Goal: Find specific page/section: Find specific page/section

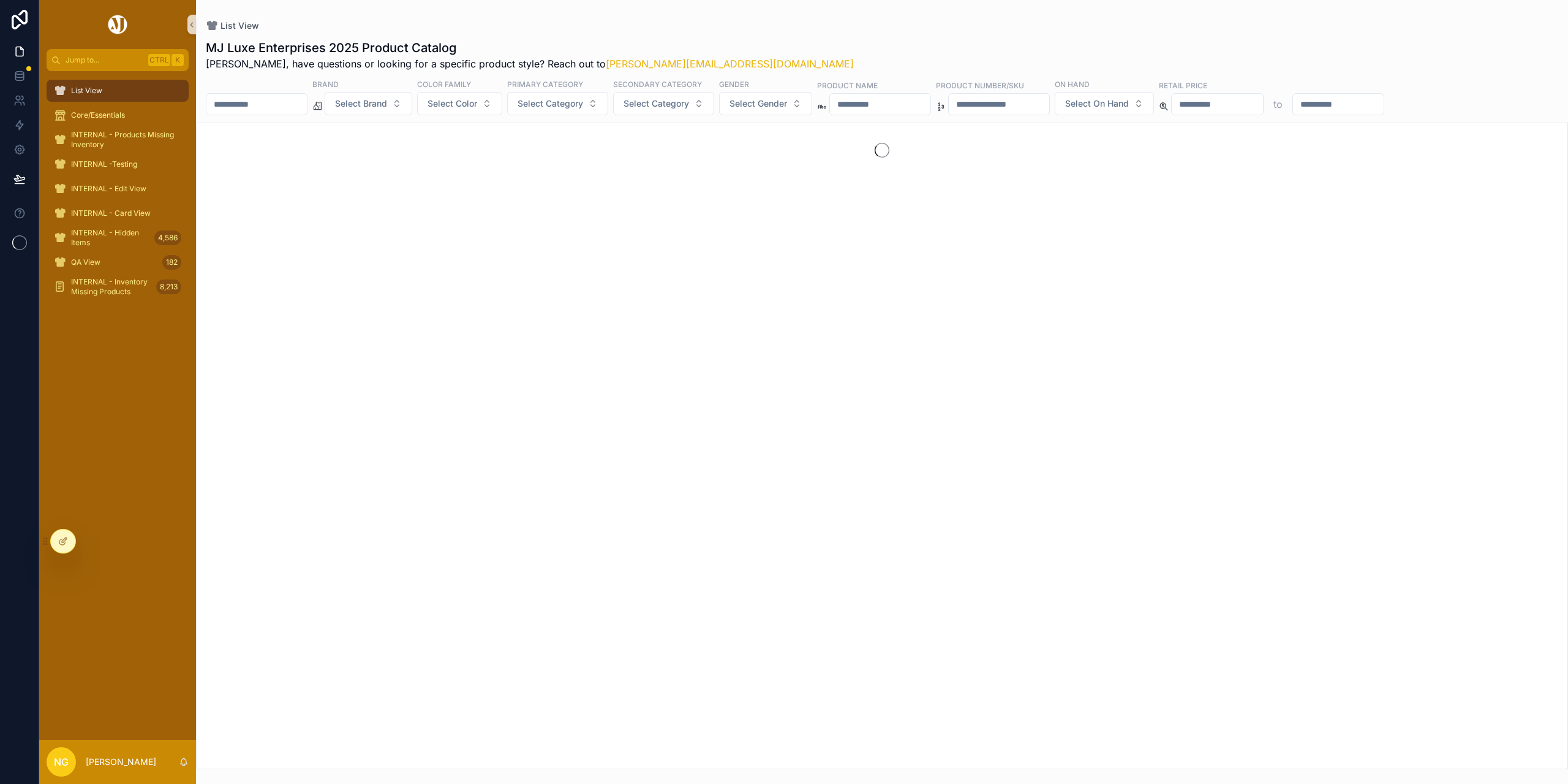
click at [1049, 104] on input "text" at bounding box center [999, 105] width 100 height 17
type input "*******"
click at [1045, 109] on input "*******" at bounding box center [999, 105] width 100 height 17
click at [1049, 109] on input "*******" at bounding box center [999, 105] width 100 height 17
click at [1047, 106] on input "*******" at bounding box center [999, 105] width 100 height 17
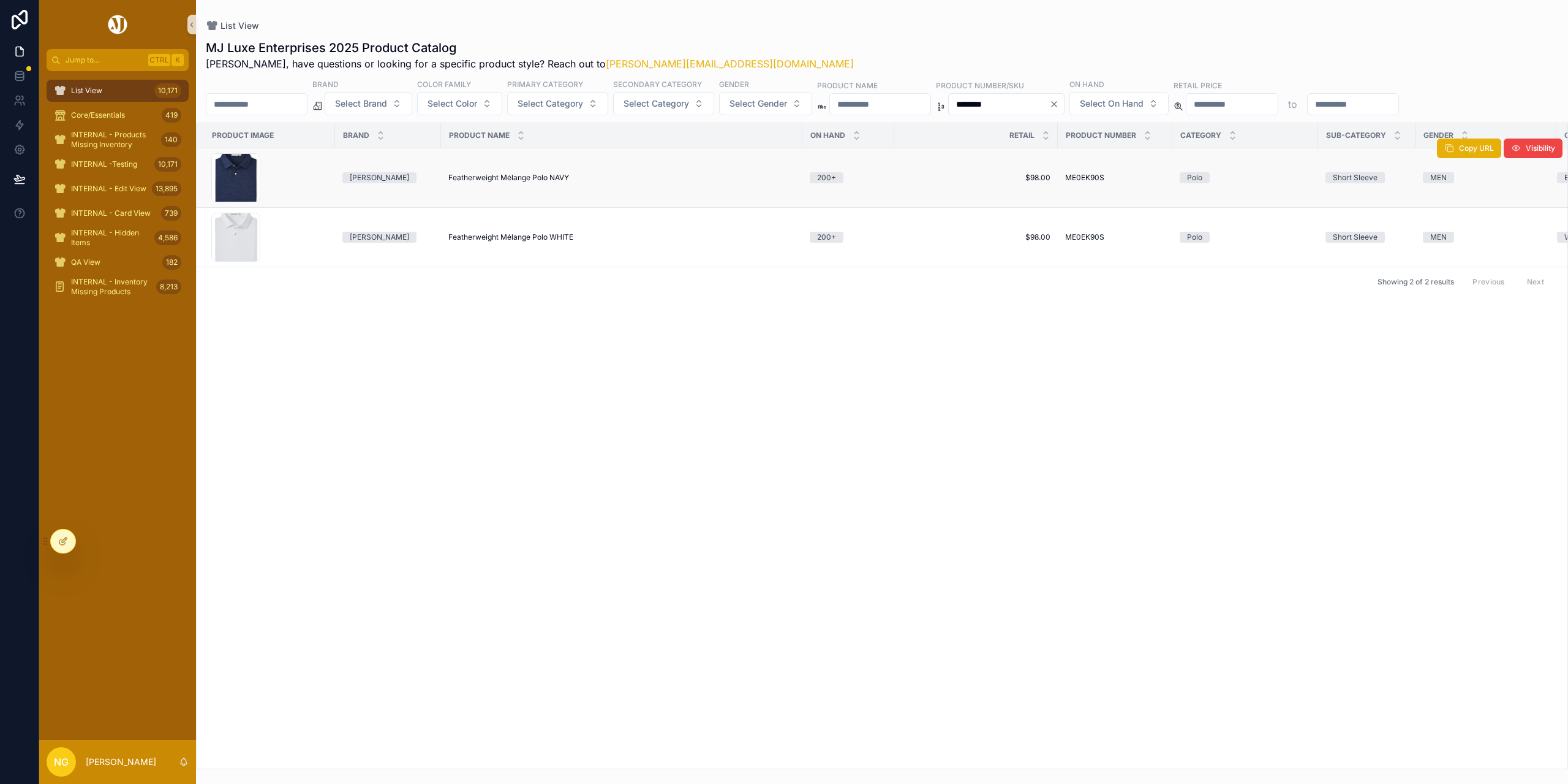
click at [530, 181] on span "Featherweight Mélange Polo NAVY" at bounding box center [509, 178] width 121 height 10
drag, startPoint x: 1066, startPoint y: 105, endPoint x: 965, endPoint y: 105, distance: 101.0
click at [965, 105] on div "Brand Select Brand Color Family Select Color Primary Category Select Category S…" at bounding box center [882, 97] width 1372 height 37
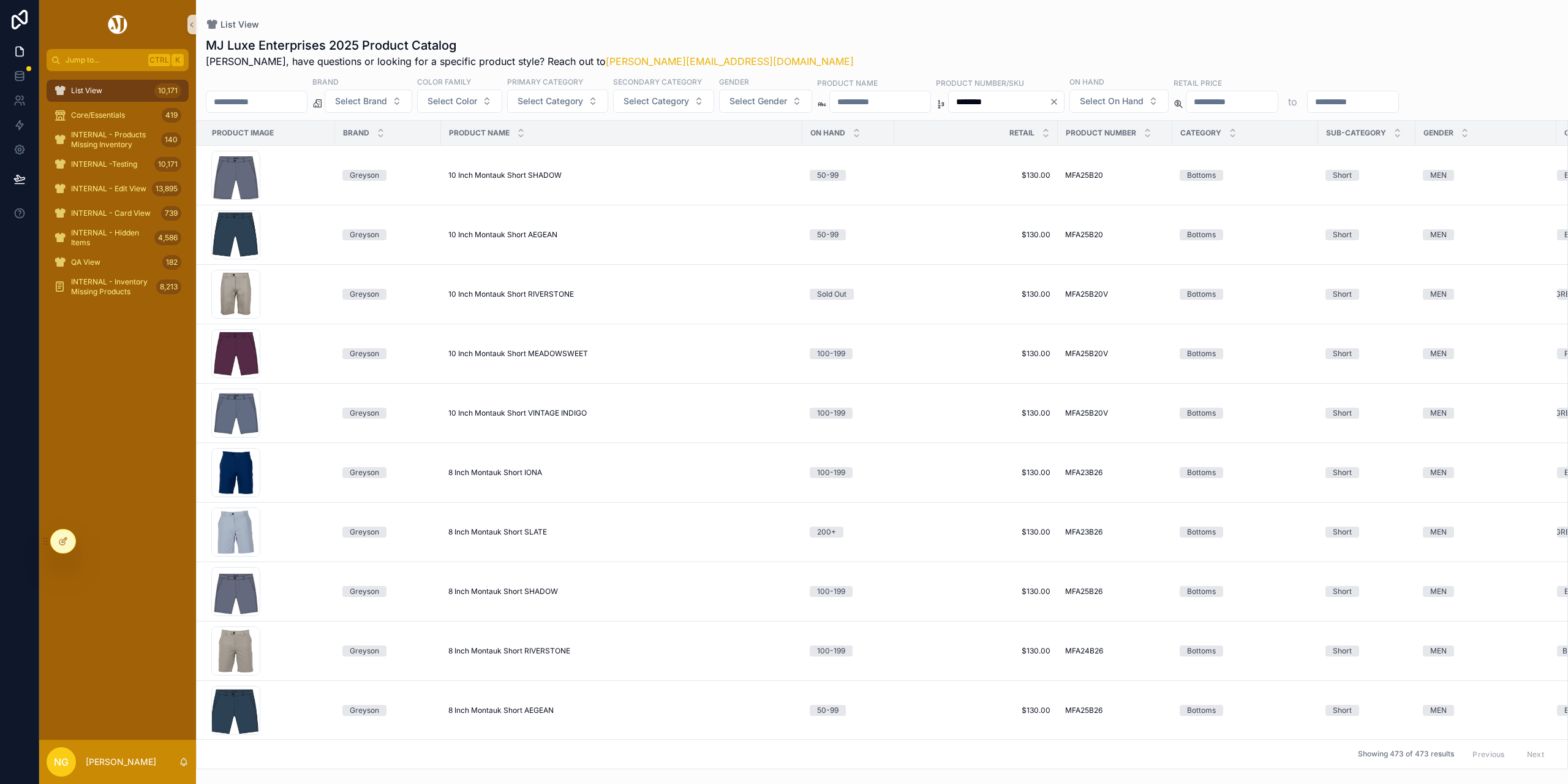
type input "********"
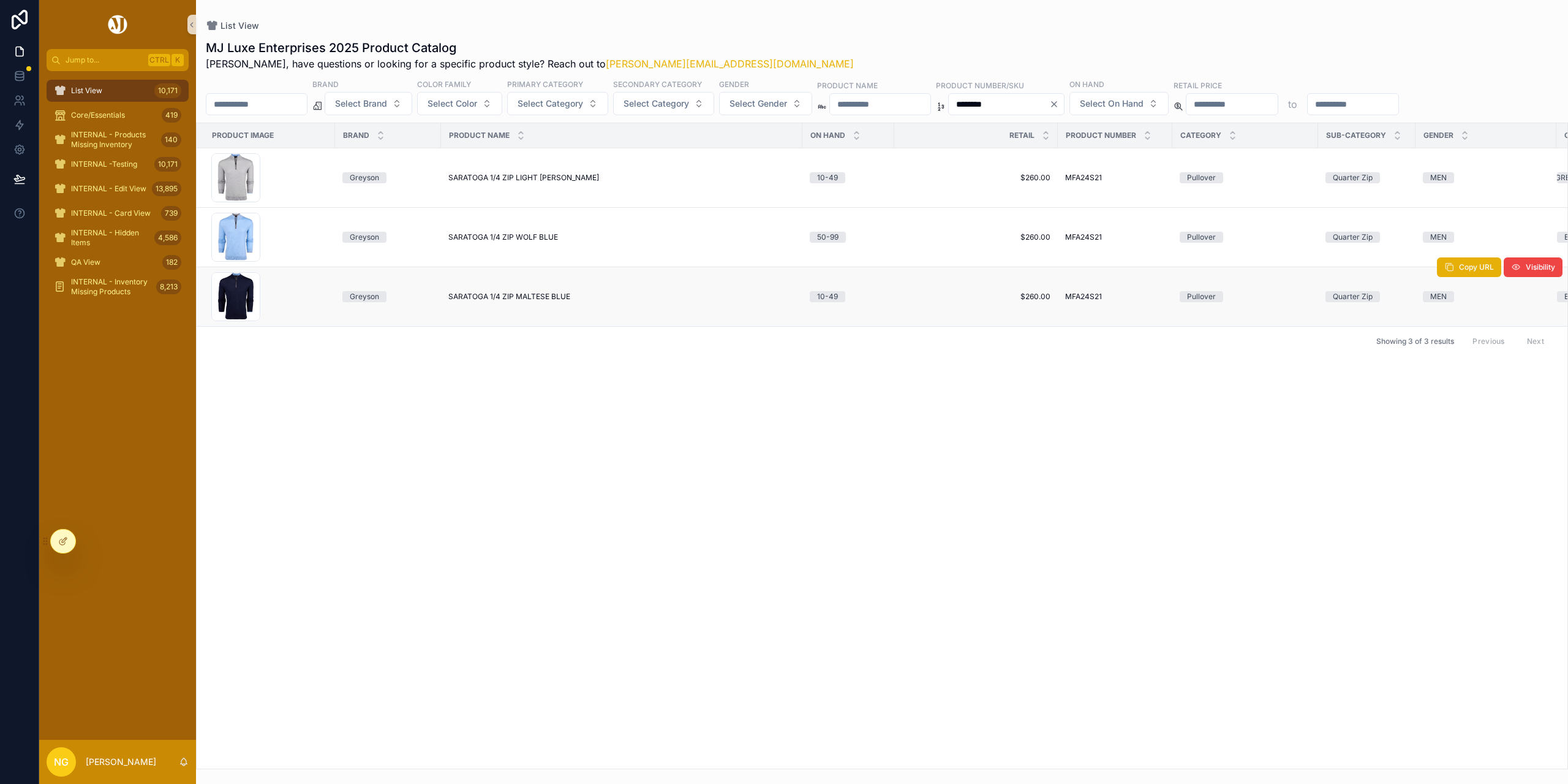
click at [545, 296] on span "SARATOGA 1/4 ZIP MALTESE BLUE" at bounding box center [510, 296] width 122 height 10
drag, startPoint x: 1073, startPoint y: 105, endPoint x: 937, endPoint y: 102, distance: 136.0
click at [937, 102] on div "Brand Select Brand Color Family Select Color Primary Category Select Category S…" at bounding box center [882, 97] width 1372 height 37
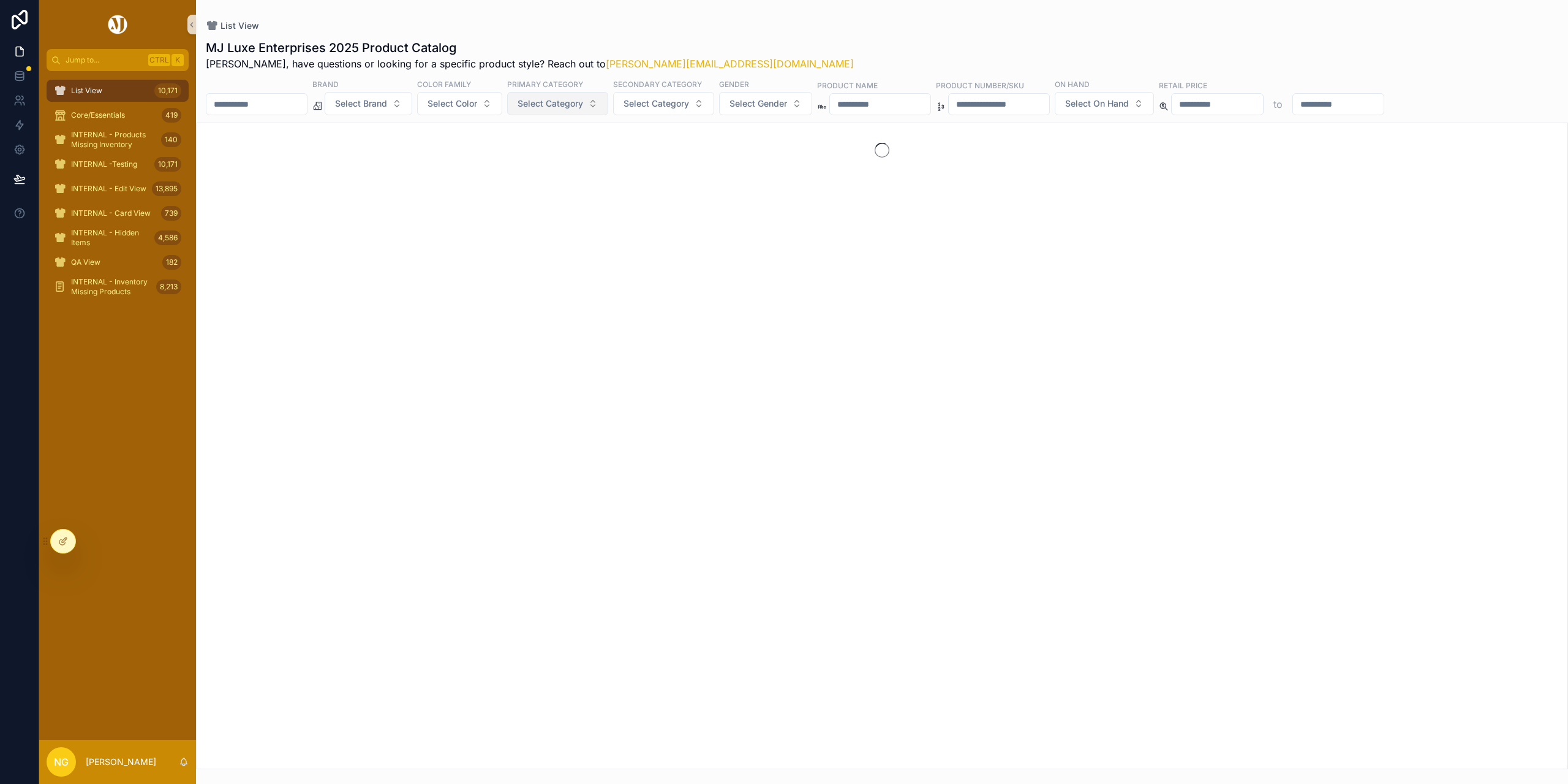
click at [608, 107] on button "Select Category" at bounding box center [557, 103] width 101 height 24
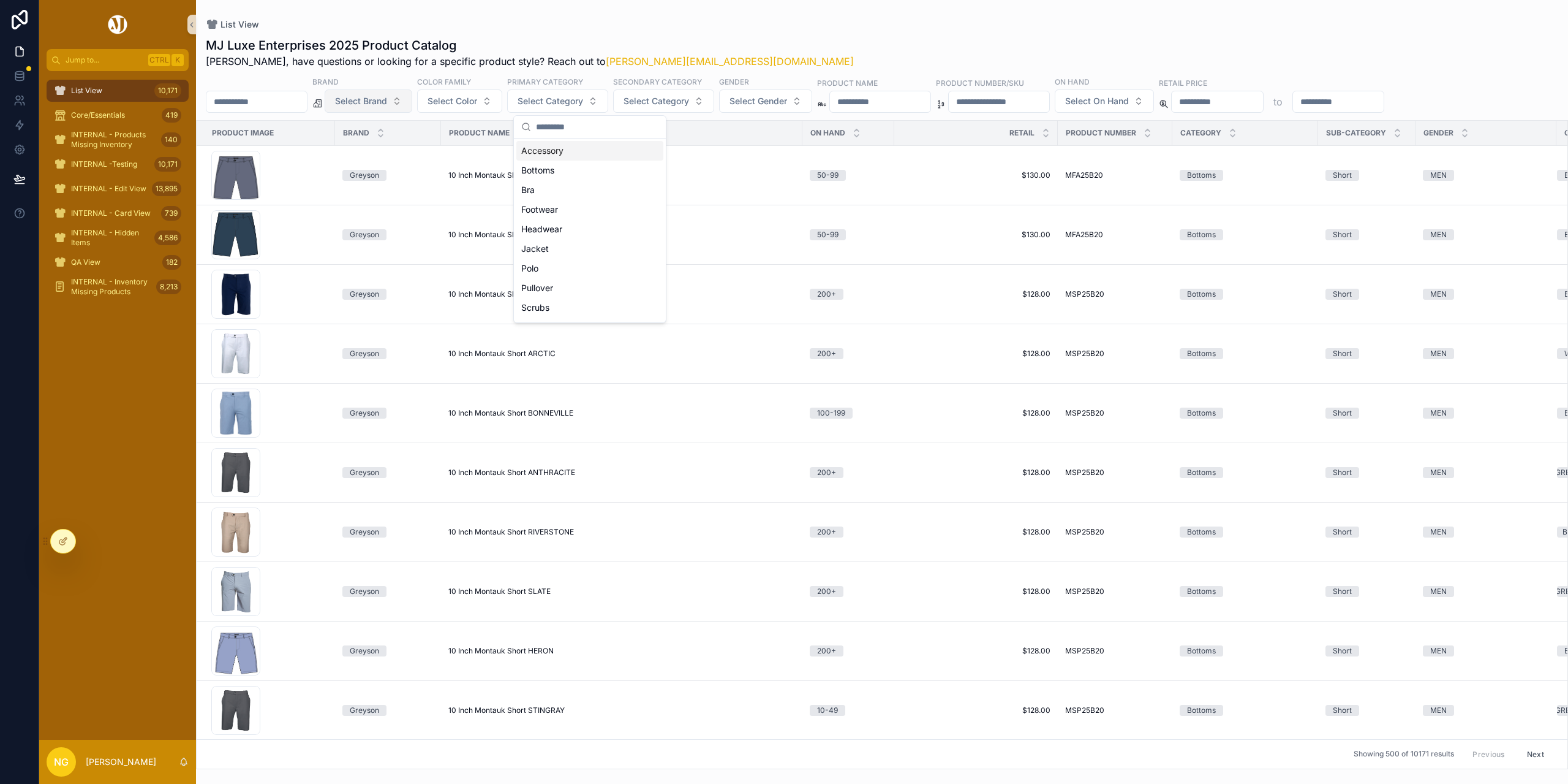
click at [387, 105] on span "Select Brand" at bounding box center [361, 101] width 52 height 12
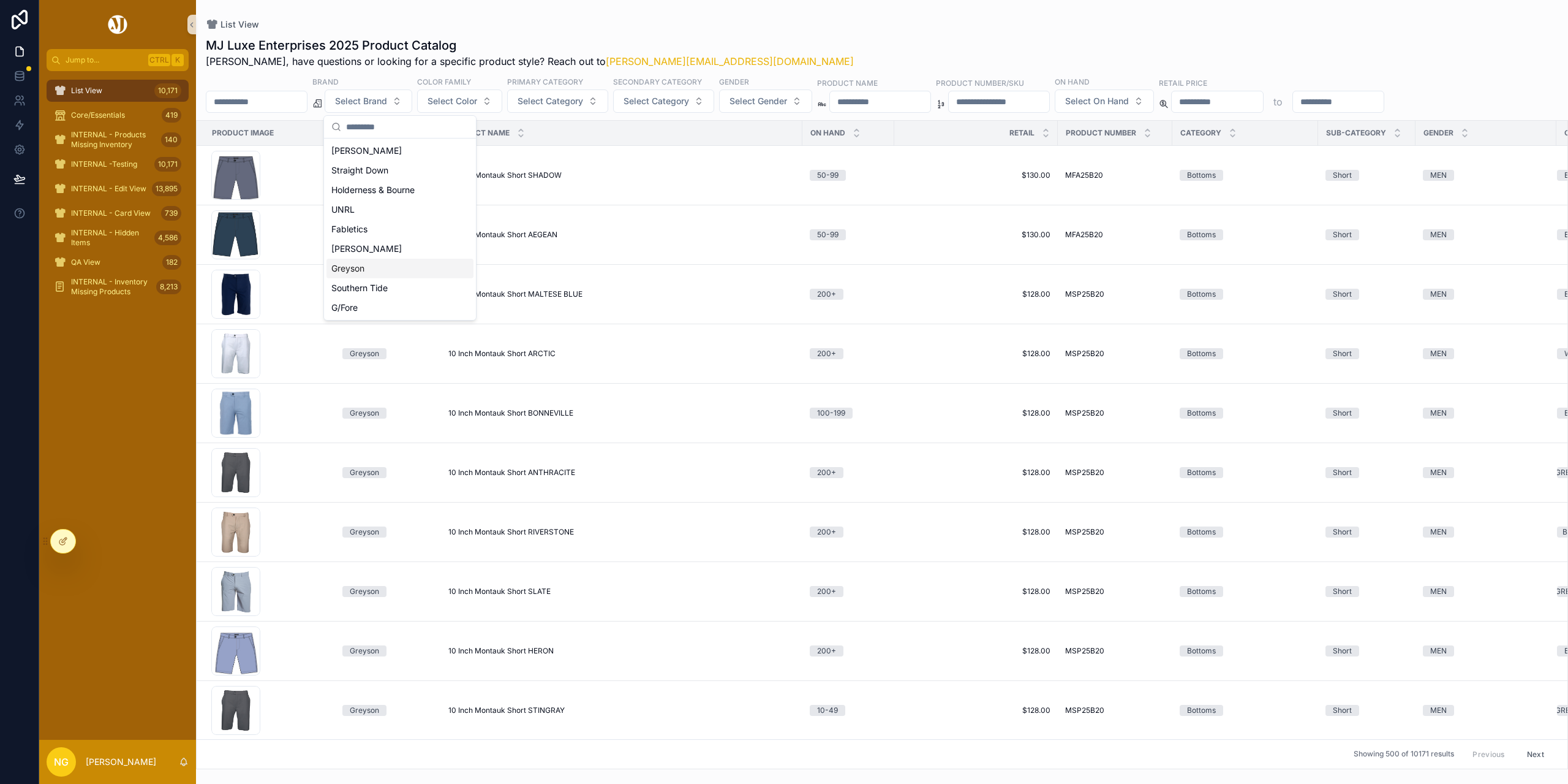
click at [350, 266] on div "Greyson" at bounding box center [399, 268] width 147 height 19
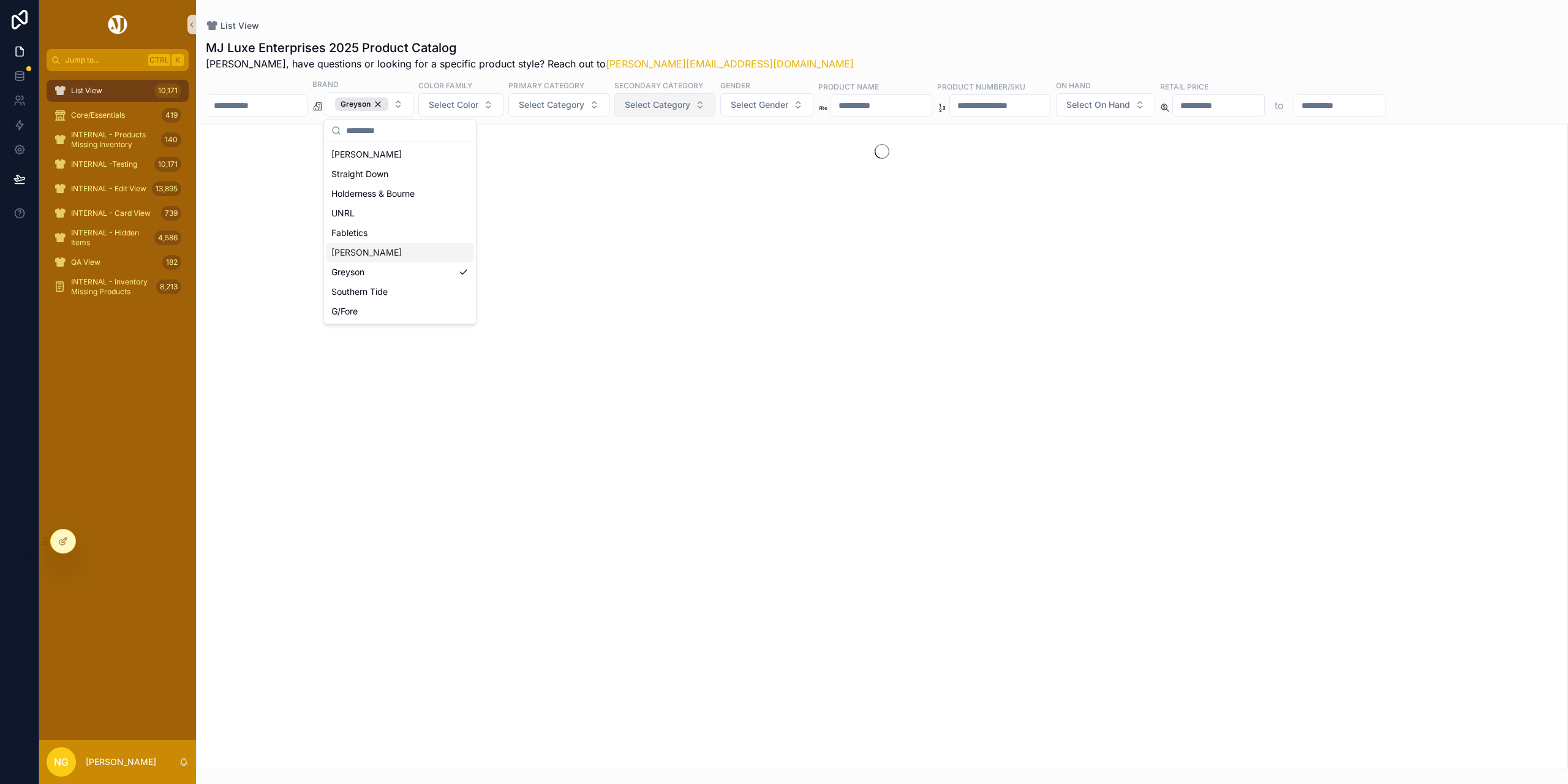
click at [688, 110] on span "Select Category" at bounding box center [658, 105] width 66 height 12
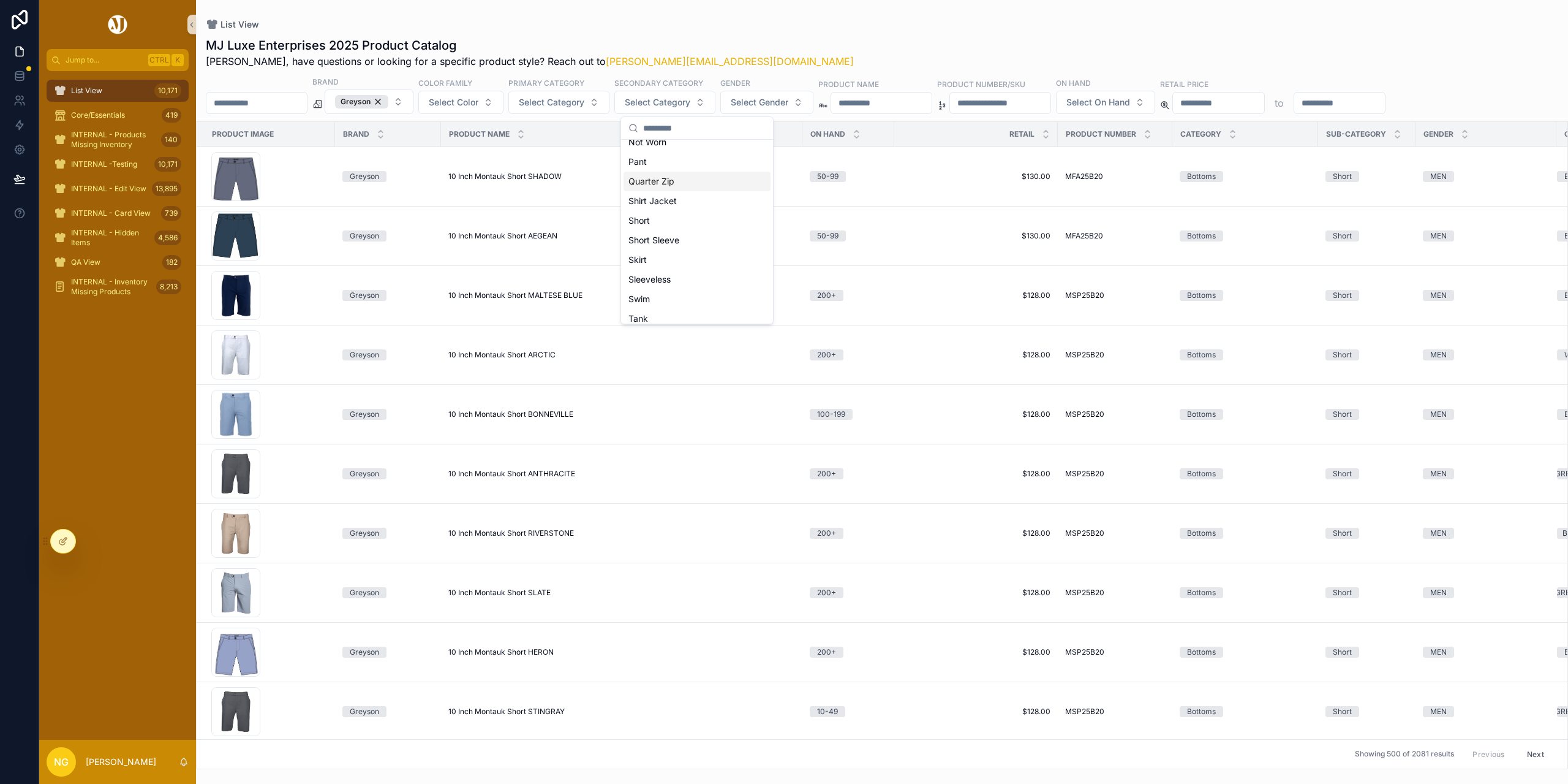
click at [683, 185] on div "Quarter Zip" at bounding box center [696, 181] width 147 height 19
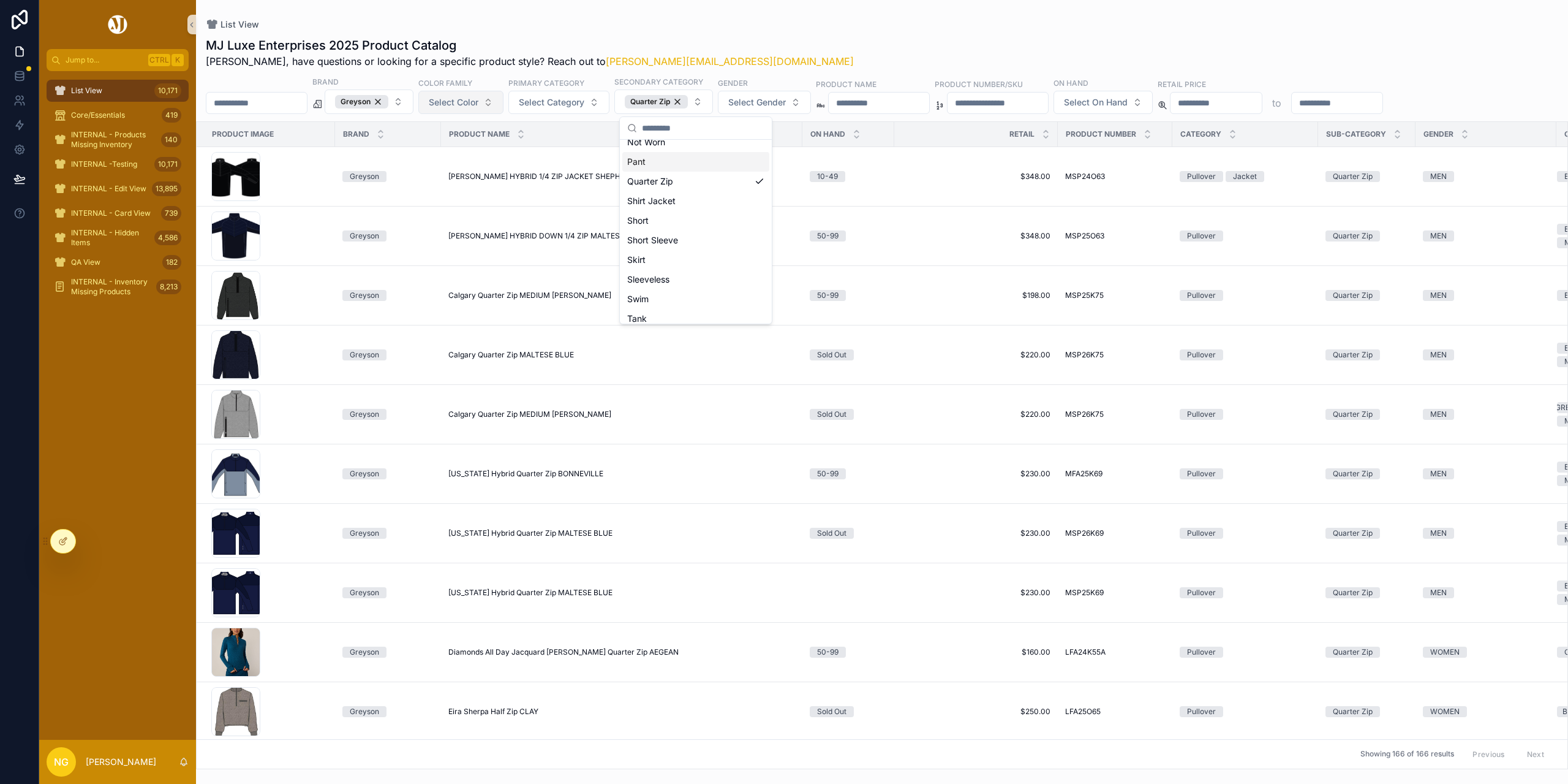
click at [479, 102] on span "Select Color" at bounding box center [453, 102] width 49 height 12
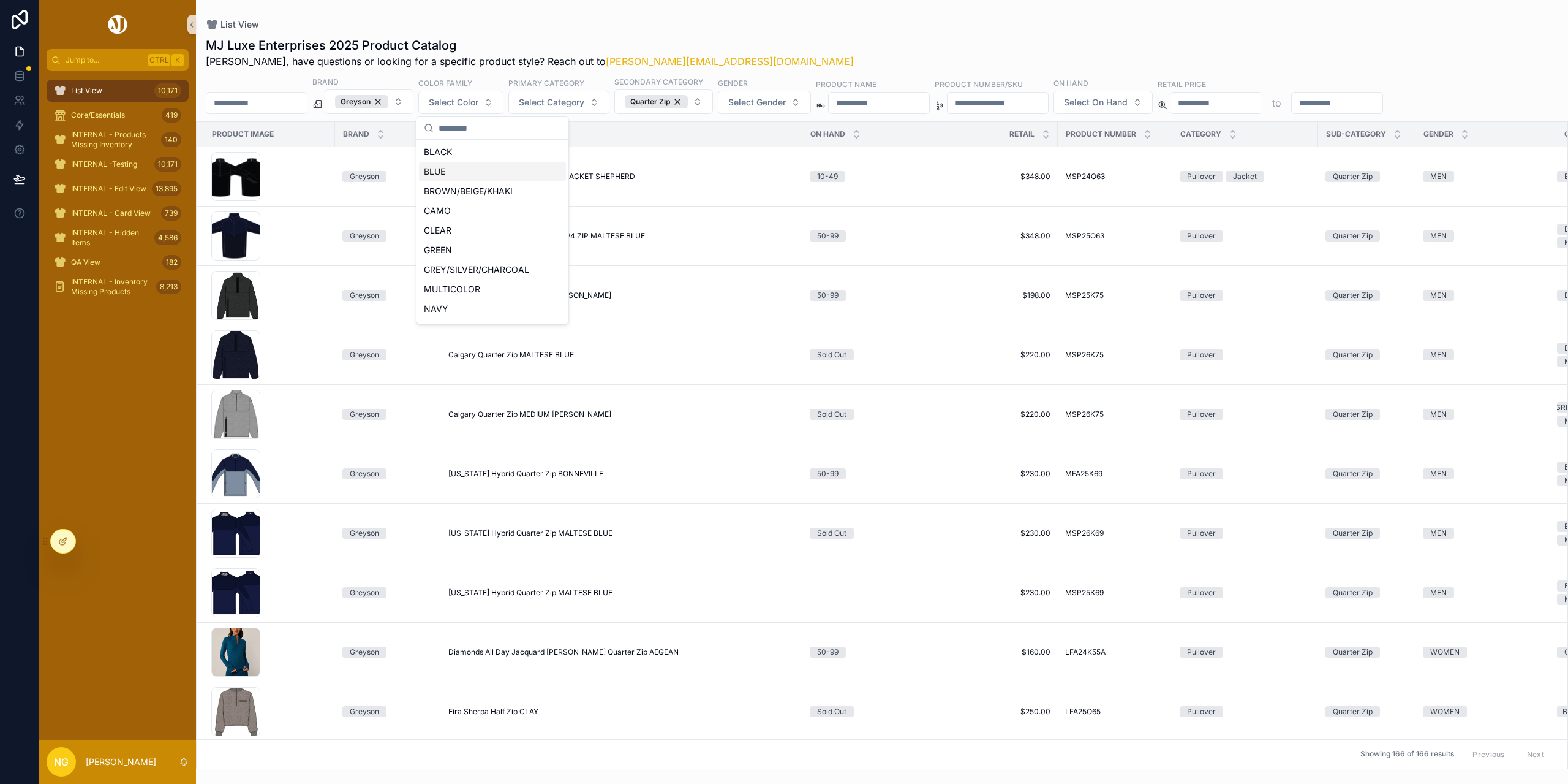
click at [448, 178] on div "BLUE" at bounding box center [492, 171] width 147 height 19
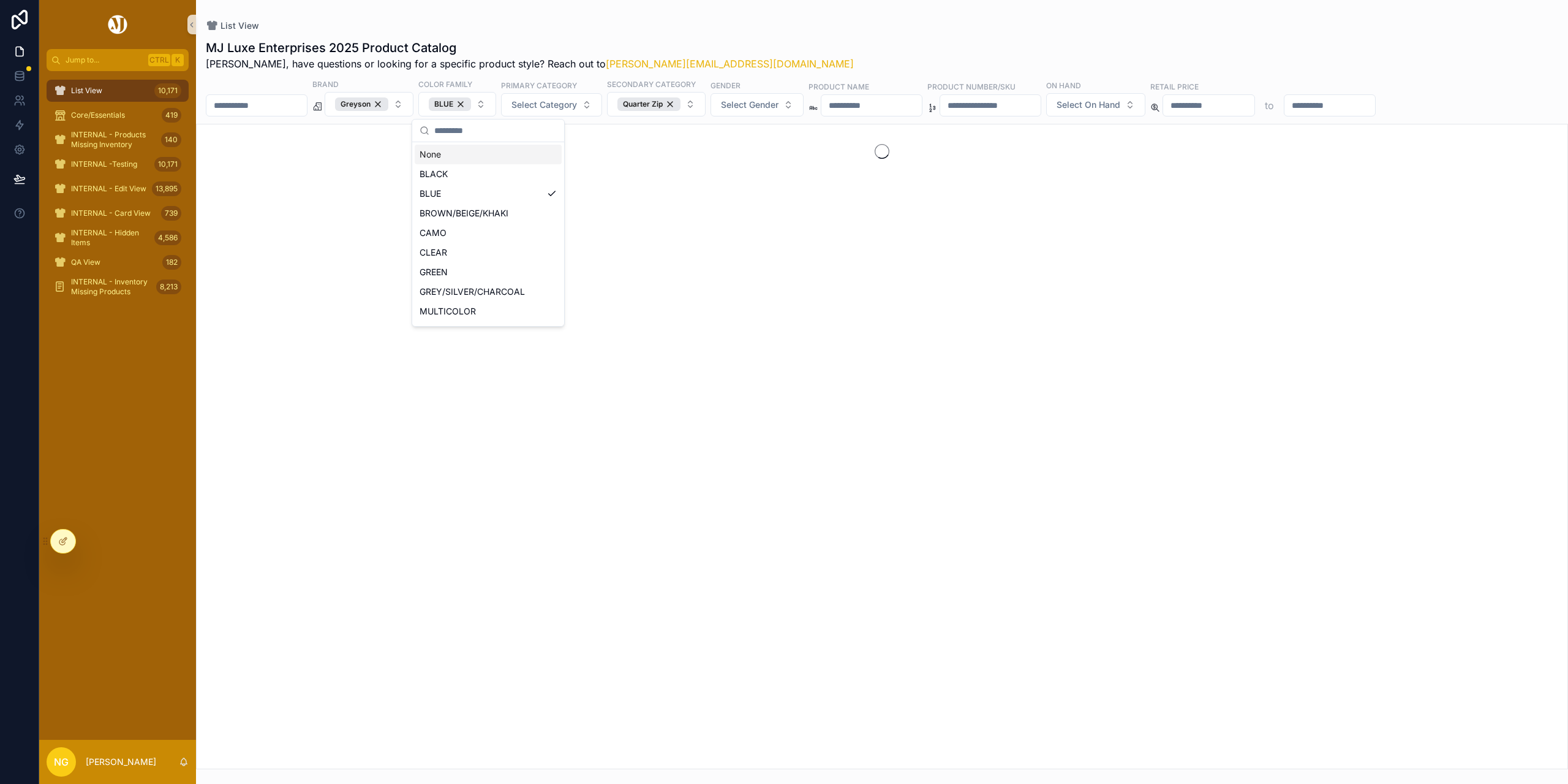
click at [821, 41] on div "MJ Luxe Enterprises 2025 Product Catalog Nick, have questions or looking for a …" at bounding box center [882, 55] width 1353 height 32
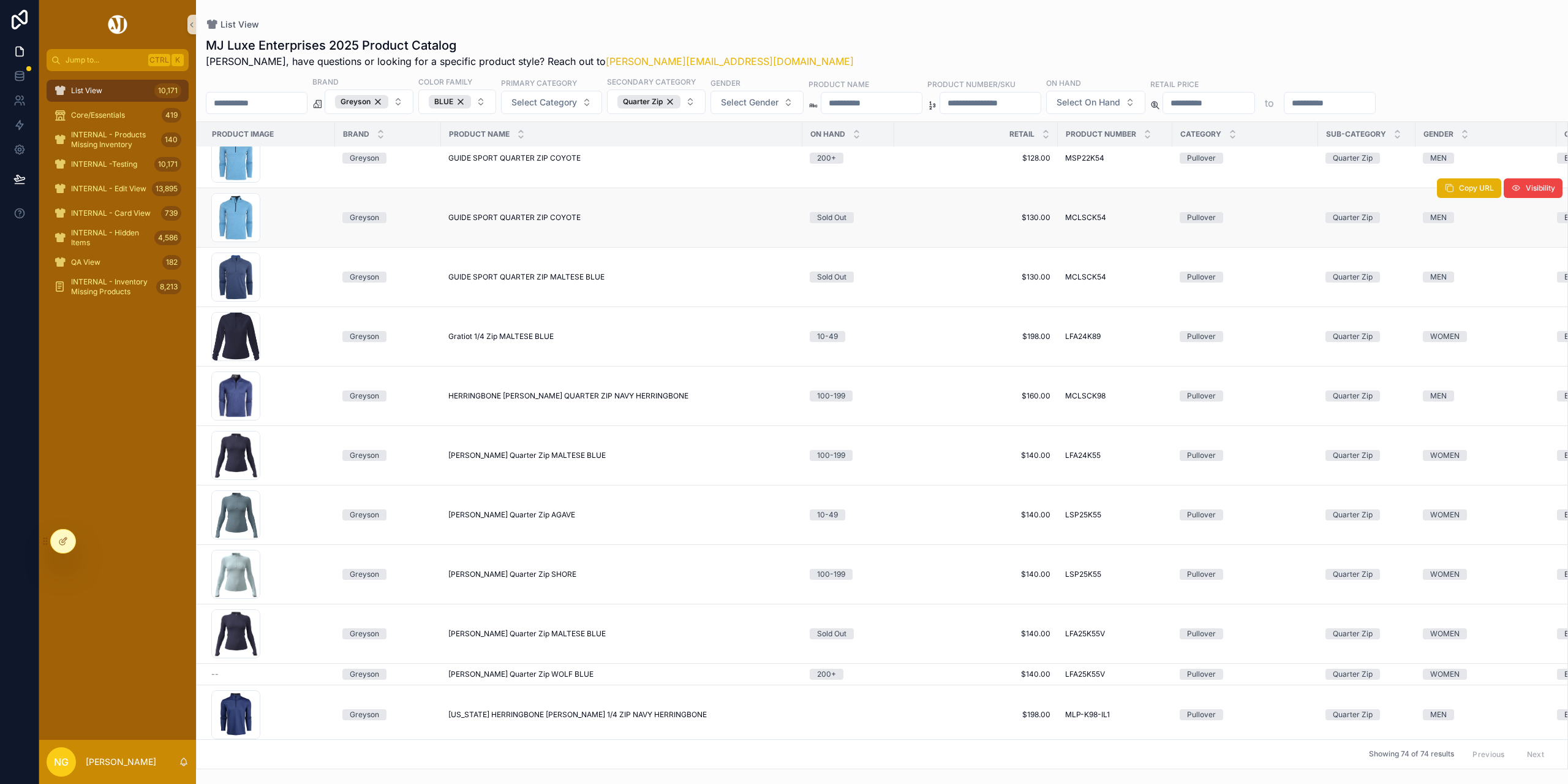
scroll to position [858, 0]
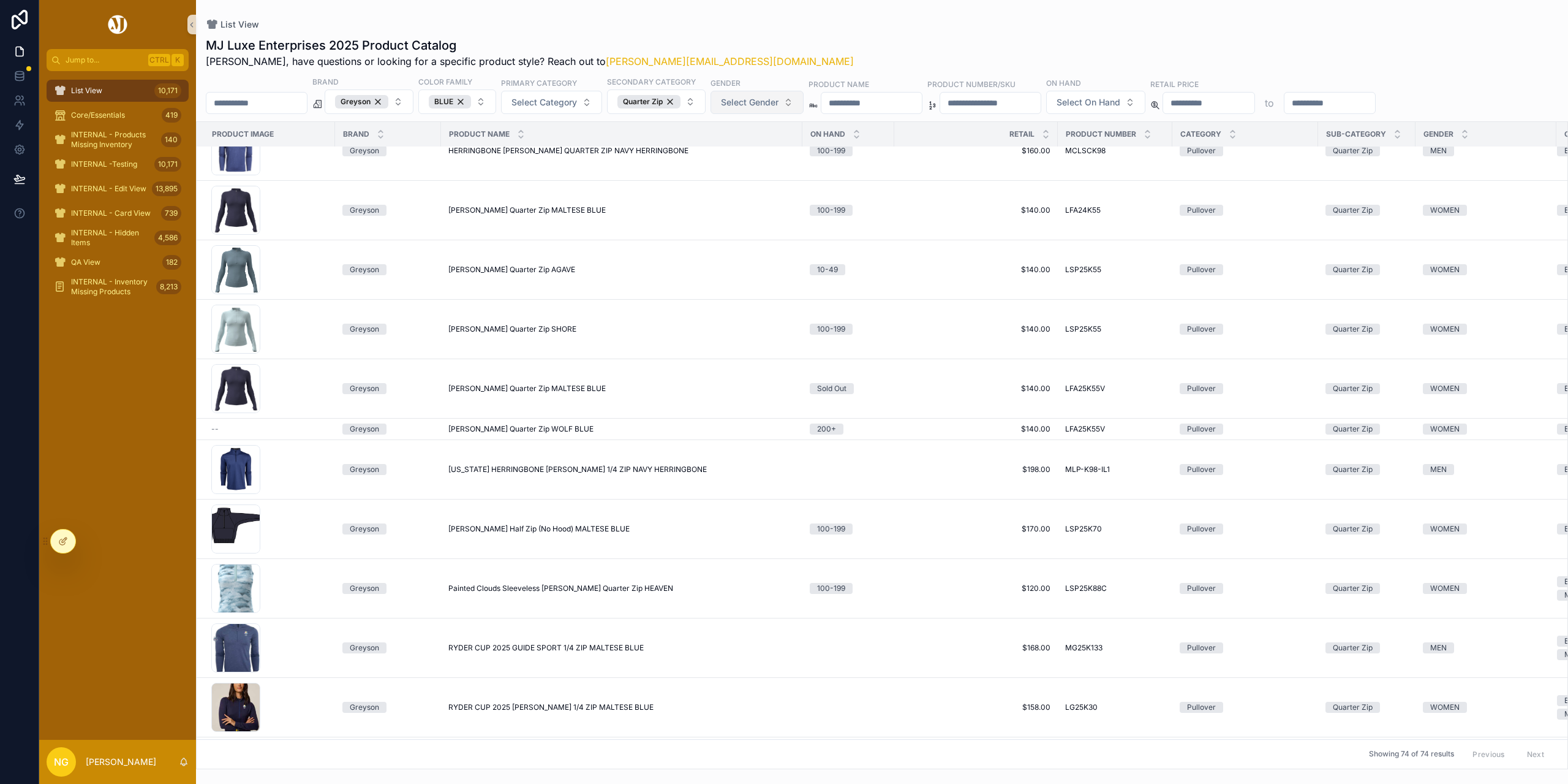
click at [779, 100] on span "Select Gender" at bounding box center [749, 102] width 57 height 12
click at [754, 156] on div "MEN" at bounding box center [789, 152] width 147 height 19
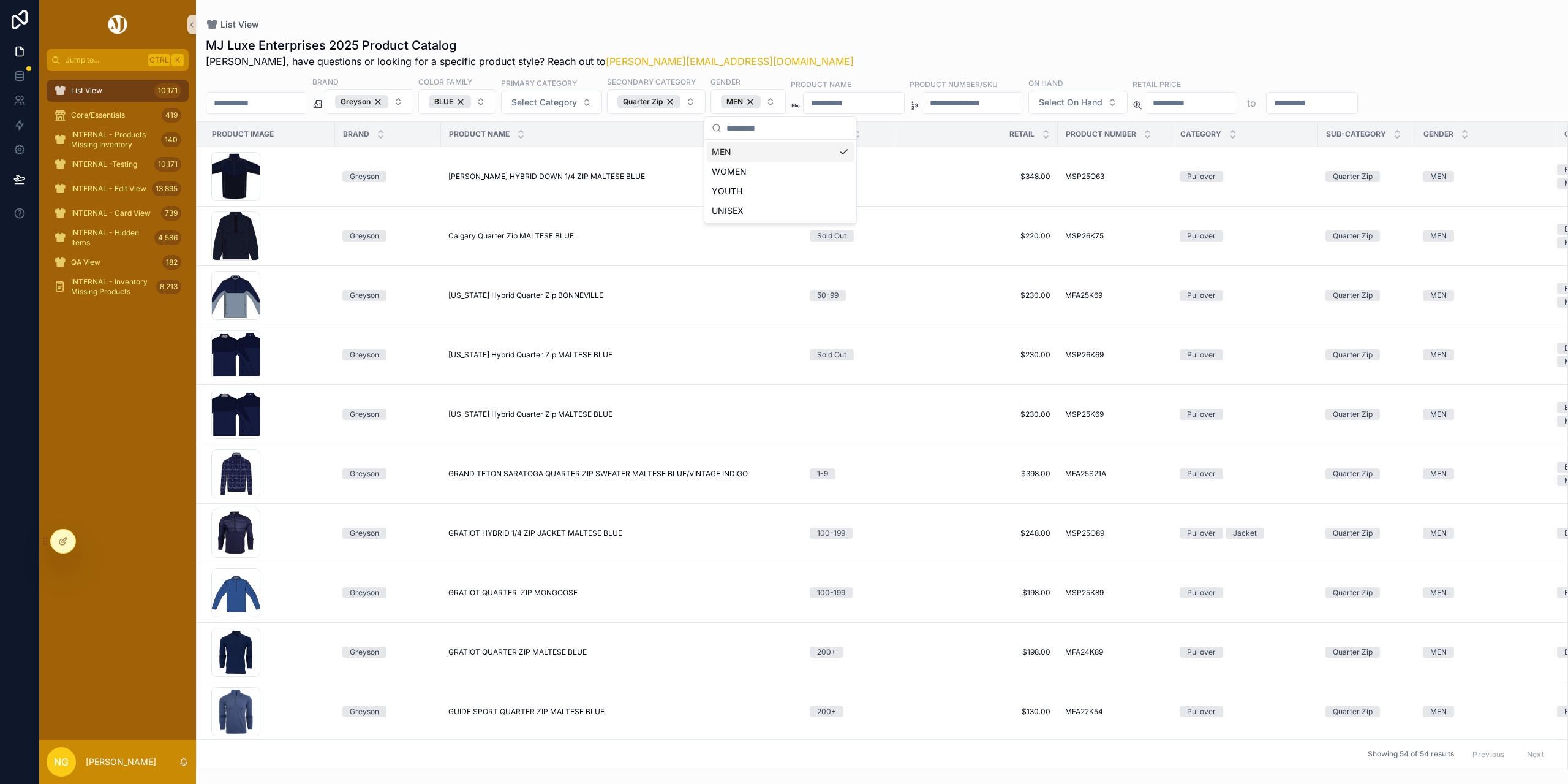
click at [873, 48] on div "MJ Luxe Enterprises 2025 Product Catalog Nick, have questions or looking for a …" at bounding box center [882, 52] width 1353 height 32
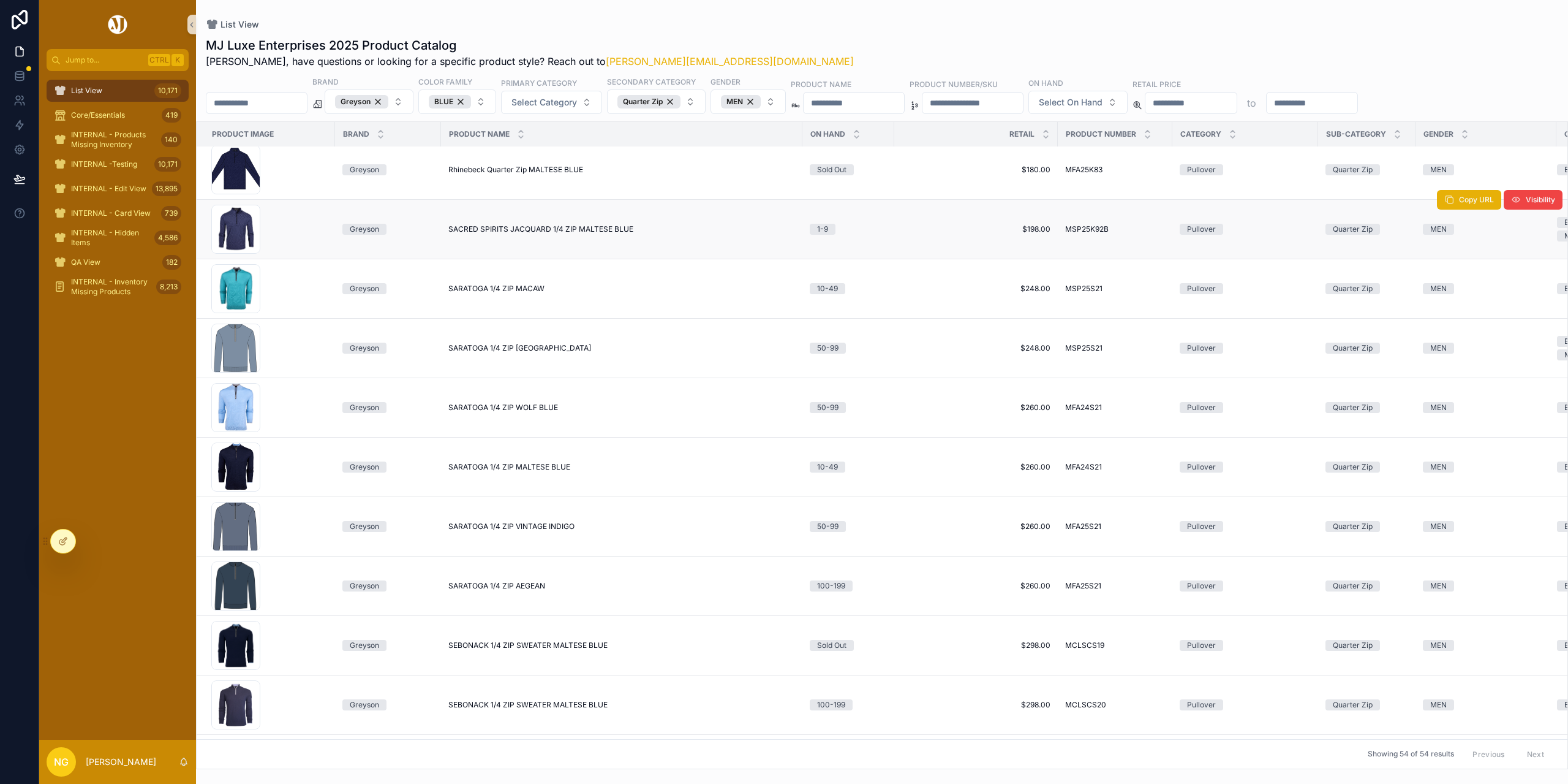
scroll to position [1410, 0]
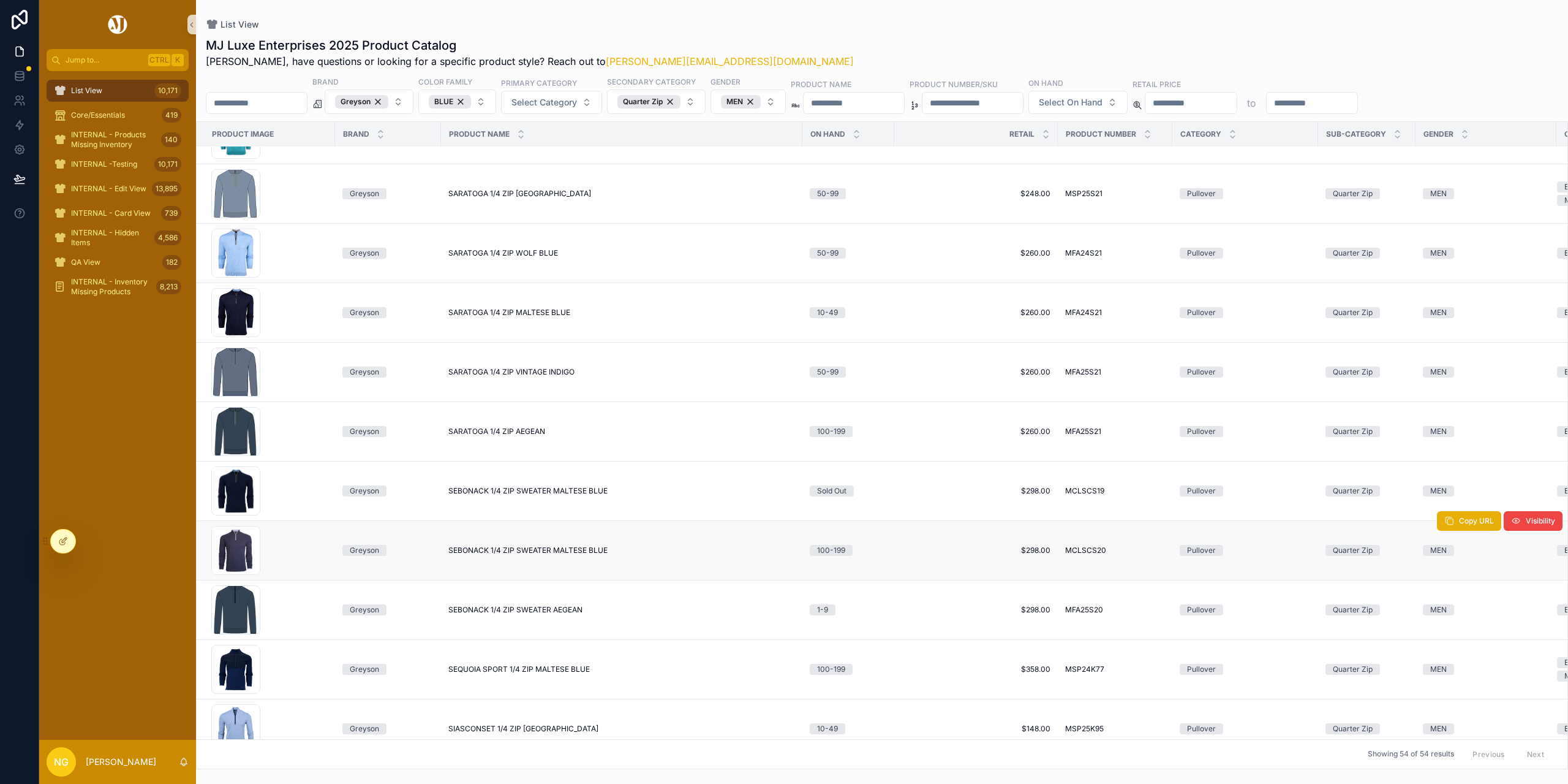
click at [558, 552] on span "SEBONACK 1/4 ZIP SWEATER MALTESE BLUE" at bounding box center [528, 551] width 160 height 10
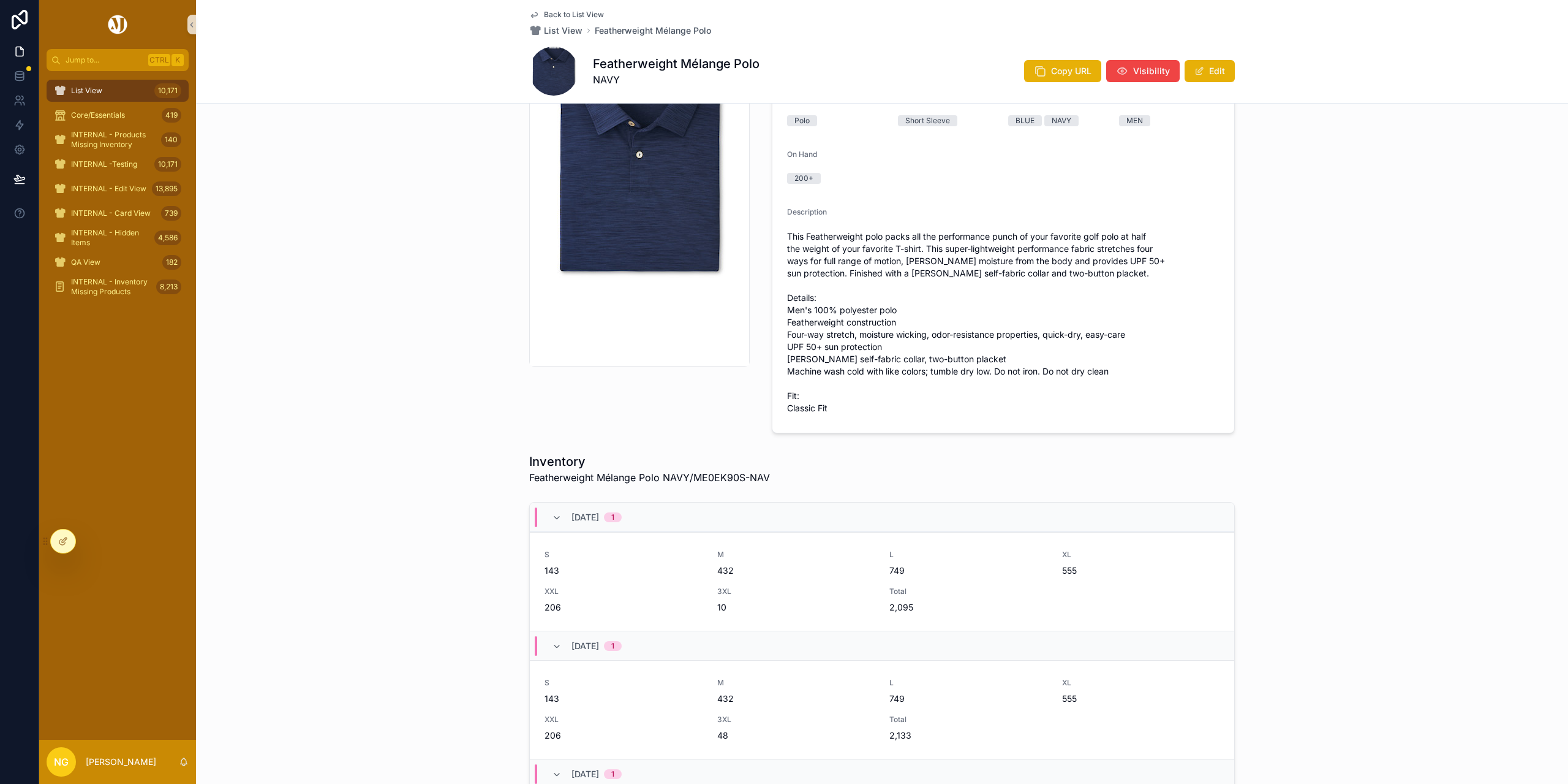
scroll to position [184, 0]
